Goal: Task Accomplishment & Management: Use online tool/utility

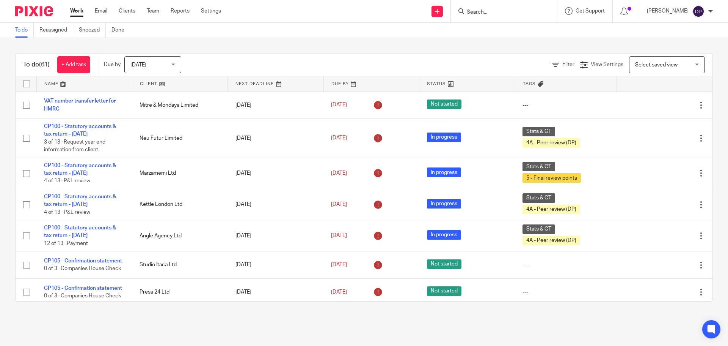
click at [529, 14] on input "Search" at bounding box center [500, 12] width 68 height 7
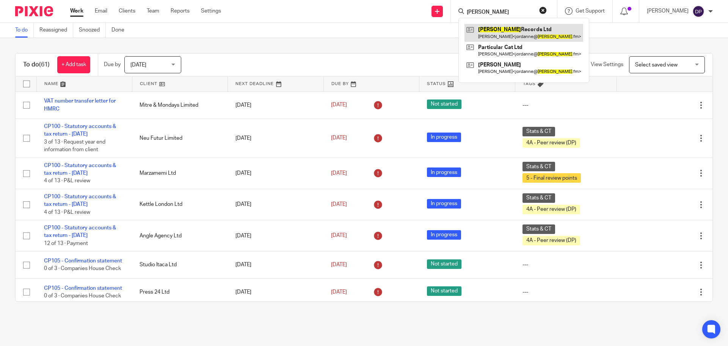
type input "enid"
click at [513, 36] on link at bounding box center [524, 32] width 119 height 17
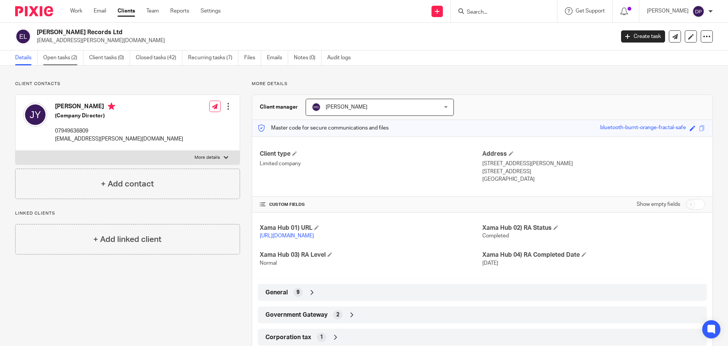
click at [61, 55] on link "Open tasks (2)" at bounding box center [63, 57] width 40 height 15
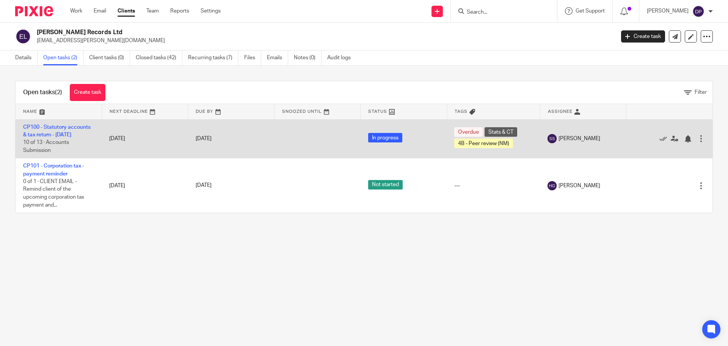
click at [47, 131] on td "CP100 - Statutory accounts & tax return - January 2025 10 of 13 · Accounts Subm…" at bounding box center [59, 138] width 86 height 39
click at [66, 131] on td "CP100 - Statutory accounts & tax return - January 2025 10 of 13 · Accounts Subm…" at bounding box center [59, 138] width 86 height 39
click at [66, 134] on link "CP100 - Statutory accounts & tax return - [DATE]" at bounding box center [57, 130] width 68 height 13
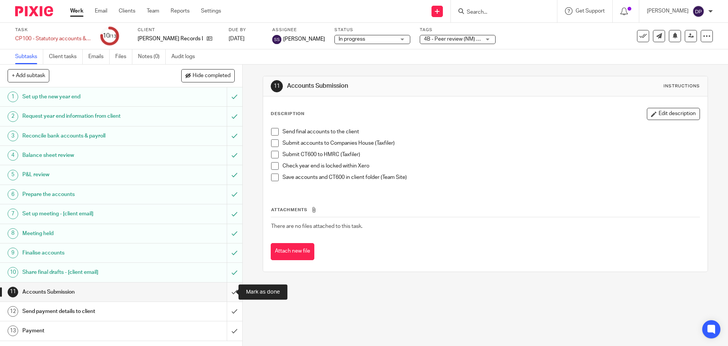
click at [225, 291] on input "submit" at bounding box center [121, 291] width 242 height 19
